Goal: Information Seeking & Learning: Understand process/instructions

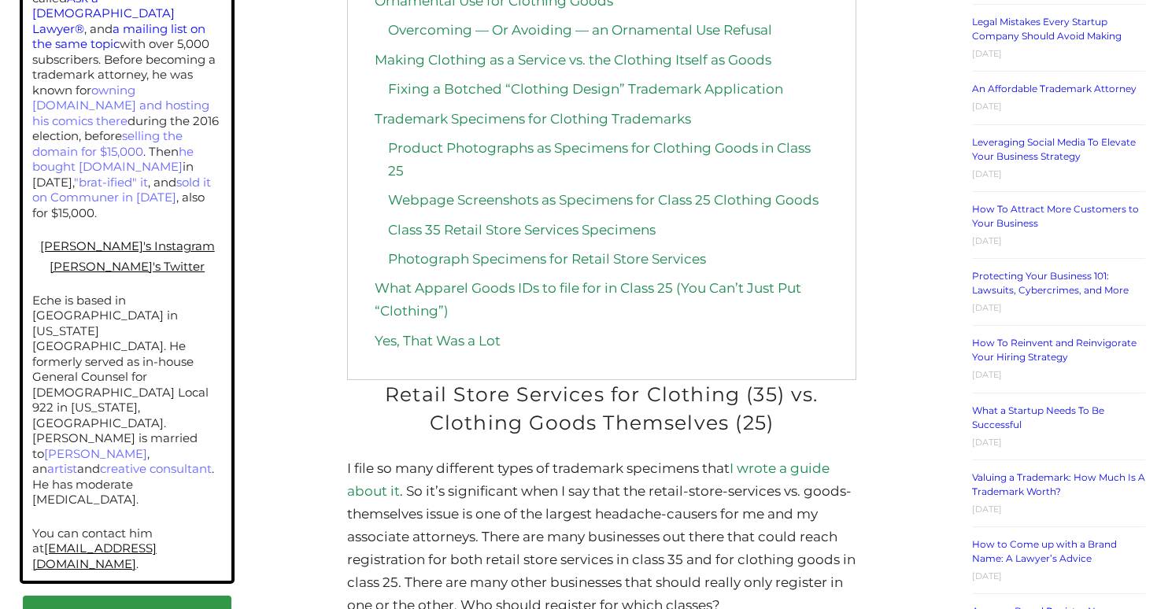
scroll to position [1130, 0]
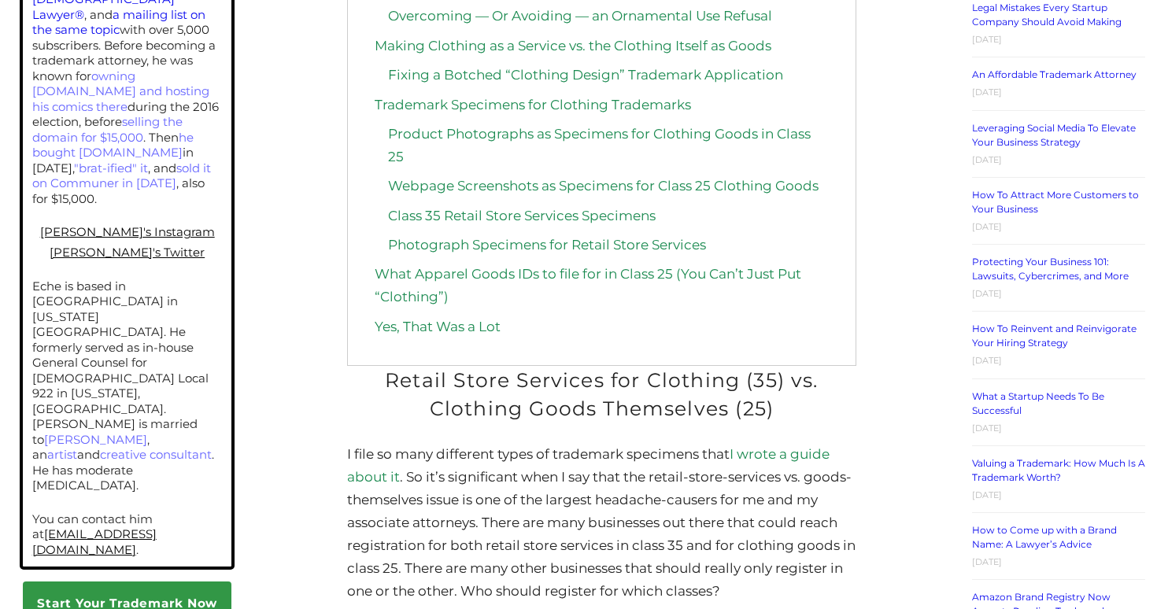
click at [523, 188] on link "Webpage Screenshots as Specimens for Class 25 Clothing Goods" at bounding box center [603, 186] width 430 height 16
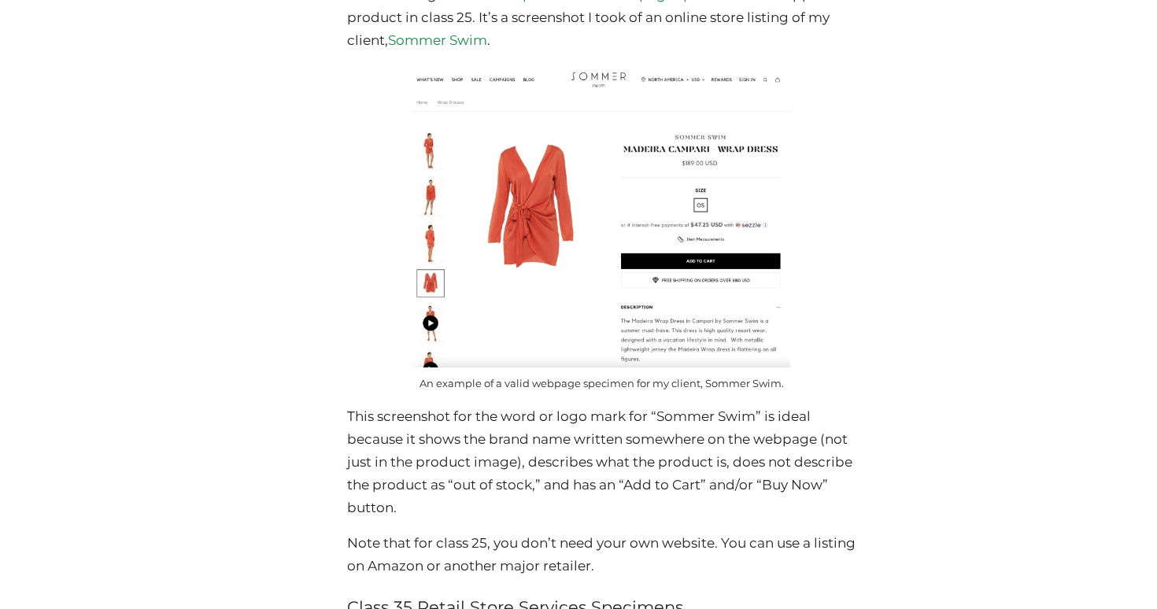
scroll to position [8864, 0]
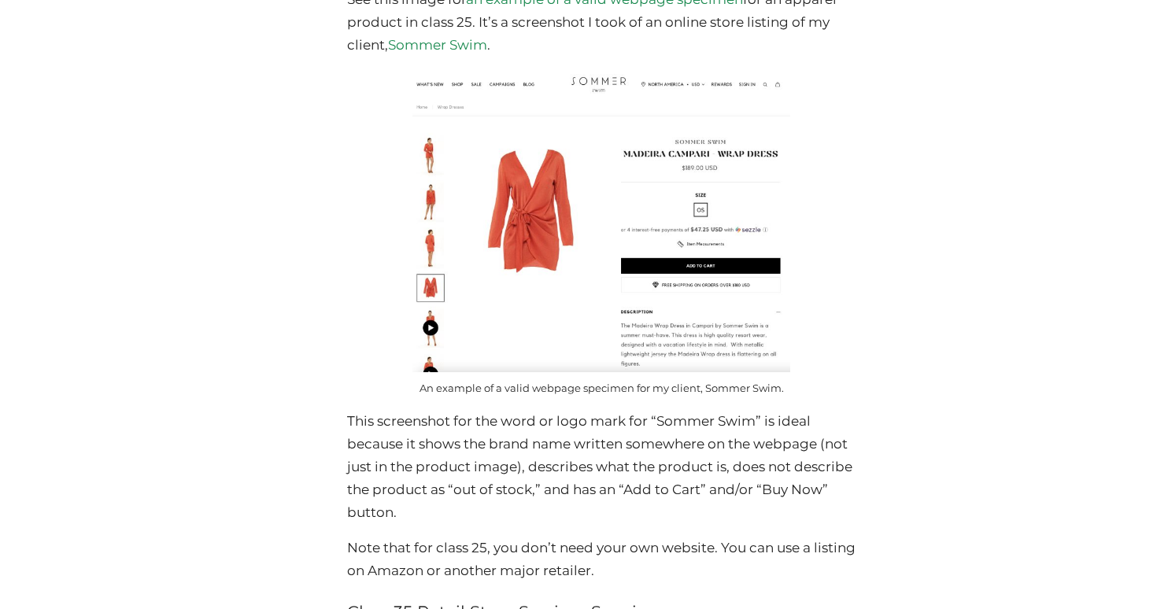
click at [557, 304] on img at bounding box center [601, 220] width 378 height 301
click at [571, 269] on img at bounding box center [601, 220] width 378 height 301
click at [564, 268] on img at bounding box center [601, 220] width 378 height 301
drag, startPoint x: 404, startPoint y: 99, endPoint x: 445, endPoint y: 242, distance: 149.0
click at [444, 242] on div "An example of a valid webpage specimen for my client, Sommer Swim." at bounding box center [601, 240] width 509 height 340
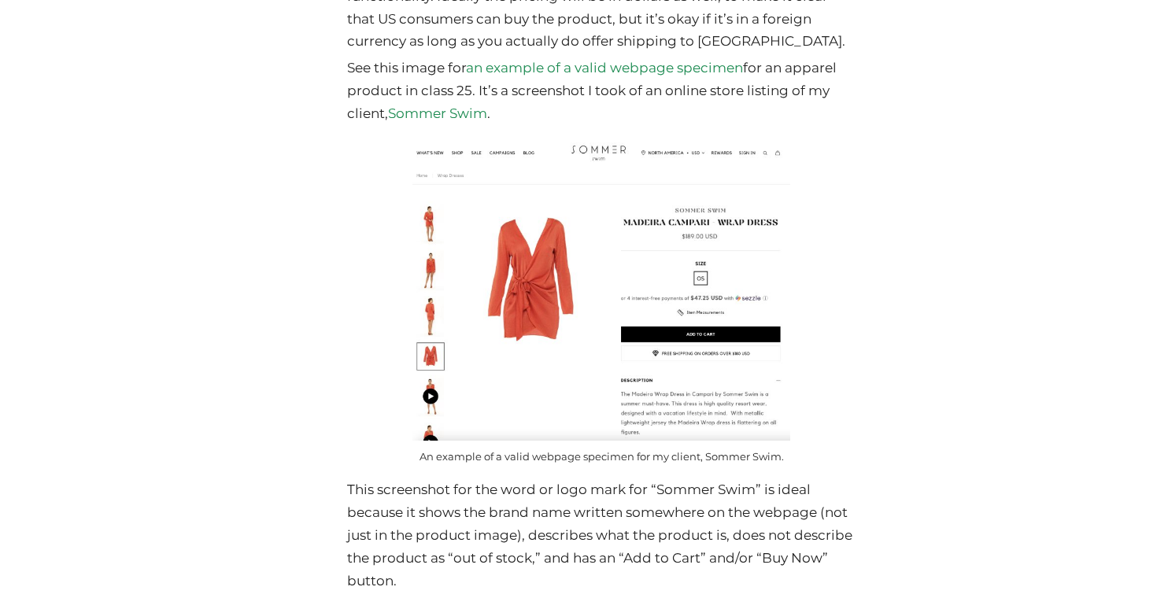
scroll to position [8782, 0]
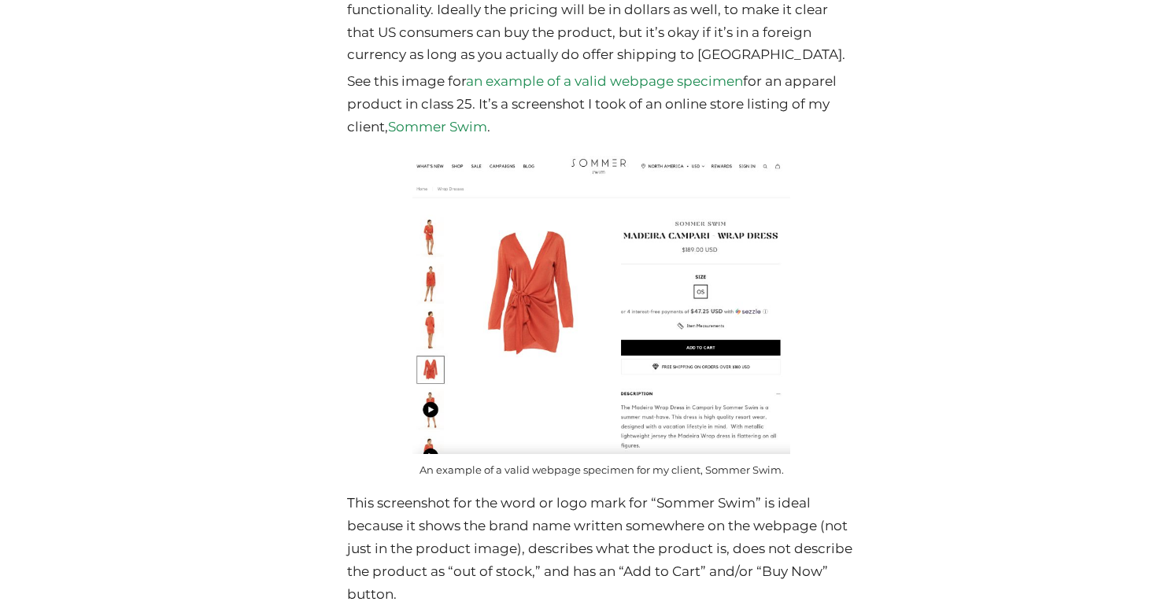
click at [600, 330] on img at bounding box center [601, 302] width 378 height 301
